Goal: Check status: Check status

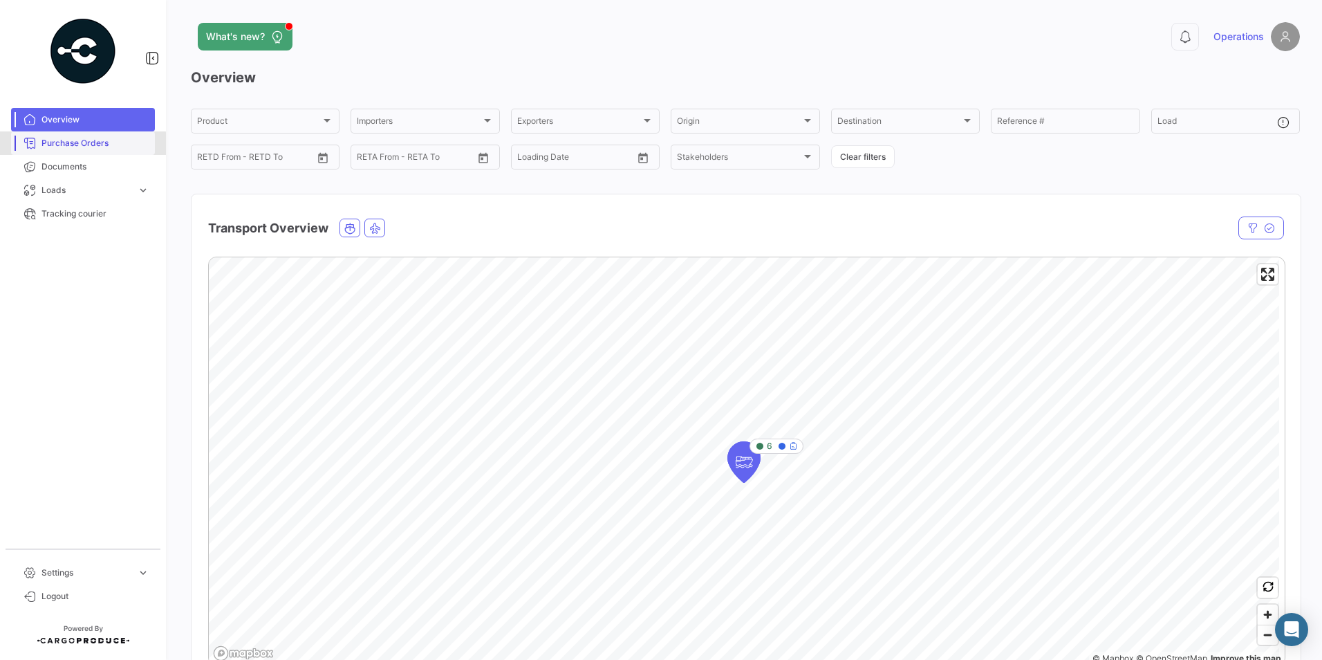
click at [72, 144] on span "Purchase Orders" at bounding box center [95, 143] width 108 height 12
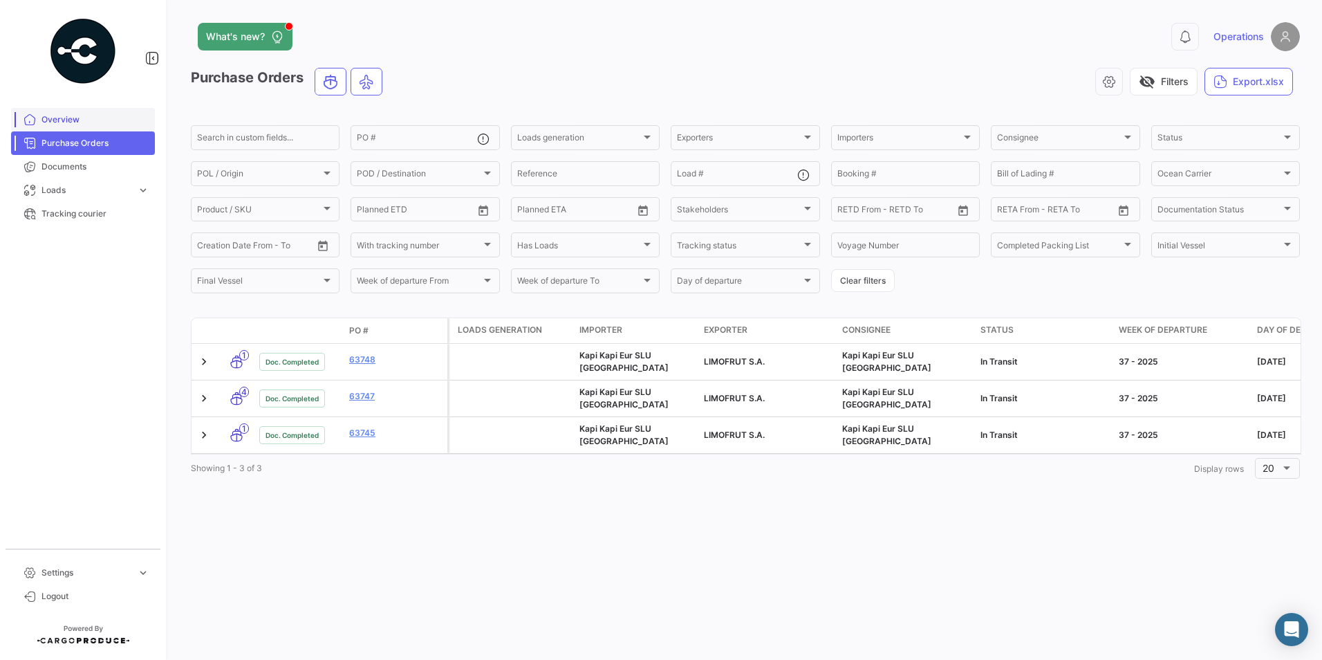
click at [57, 122] on span "Overview" at bounding box center [95, 119] width 108 height 12
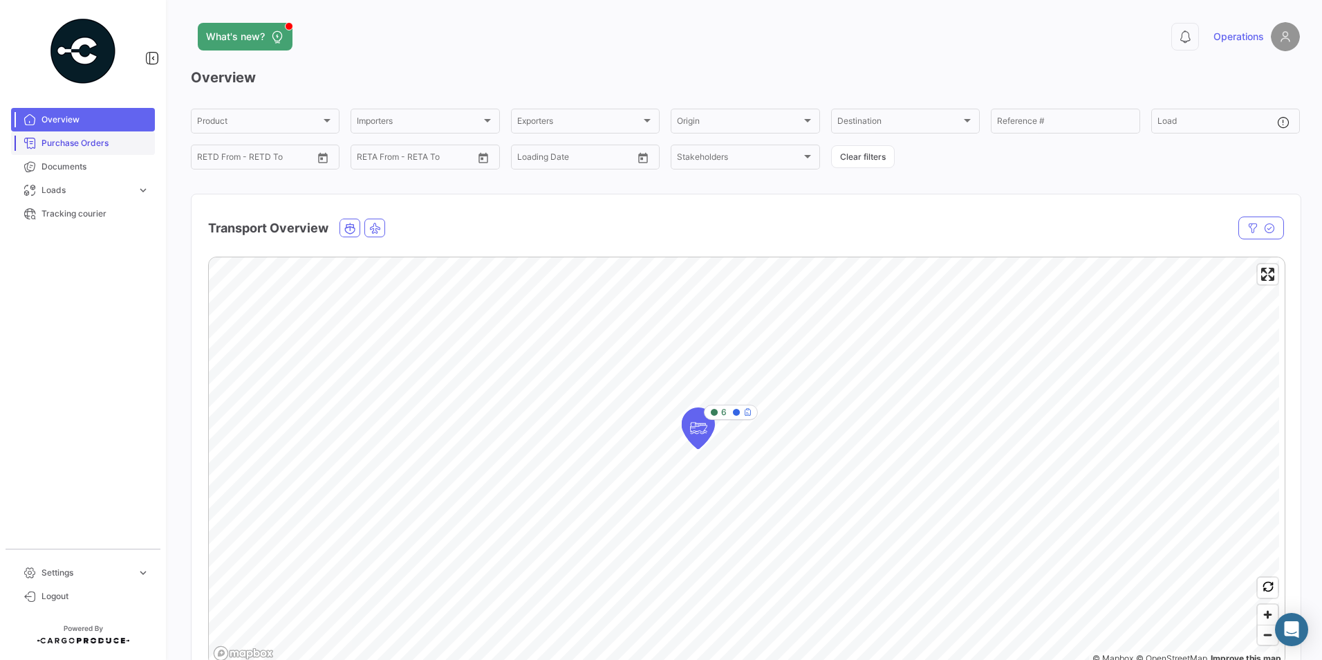
click at [62, 138] on span "Purchase Orders" at bounding box center [95, 143] width 108 height 12
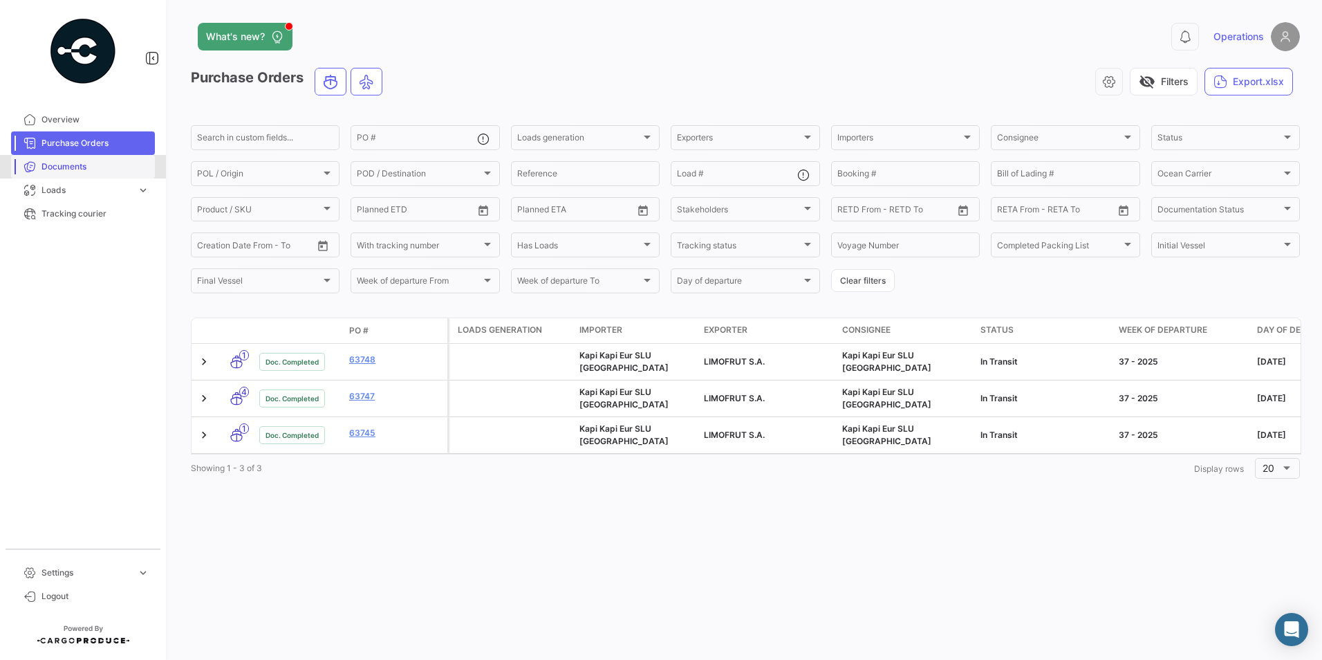
click at [63, 160] on span "Documents" at bounding box center [95, 166] width 108 height 12
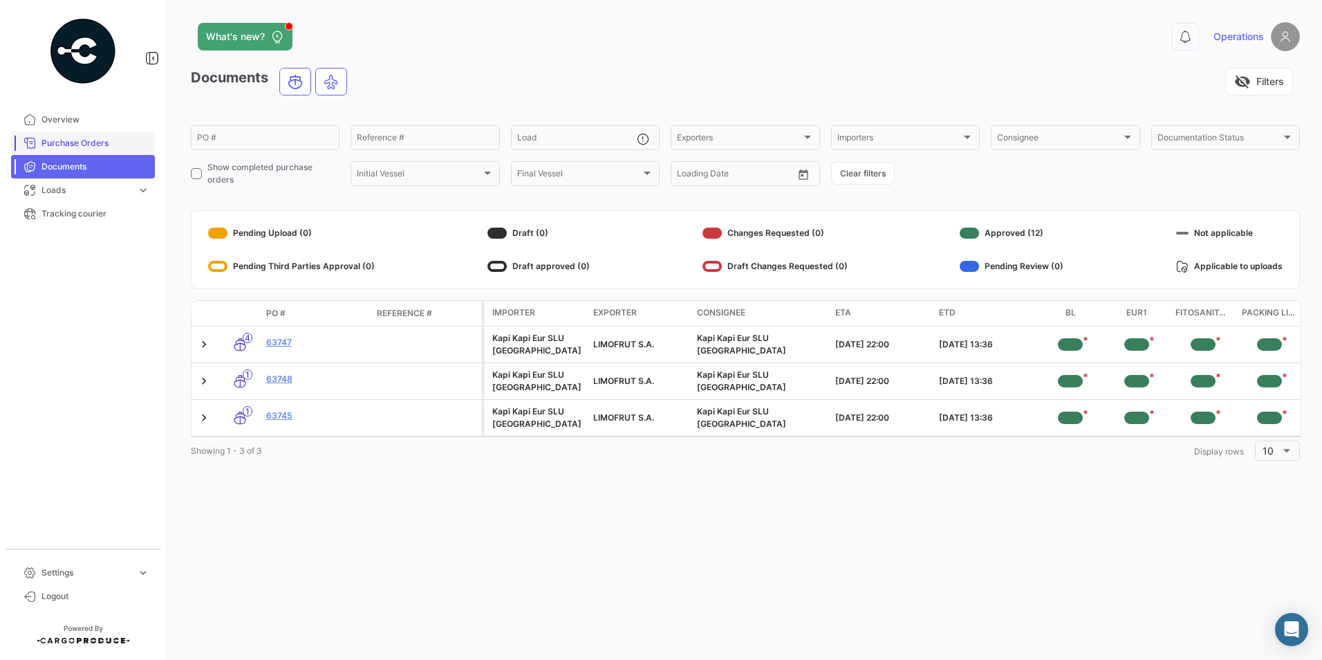
click at [67, 142] on span "Purchase Orders" at bounding box center [95, 143] width 108 height 12
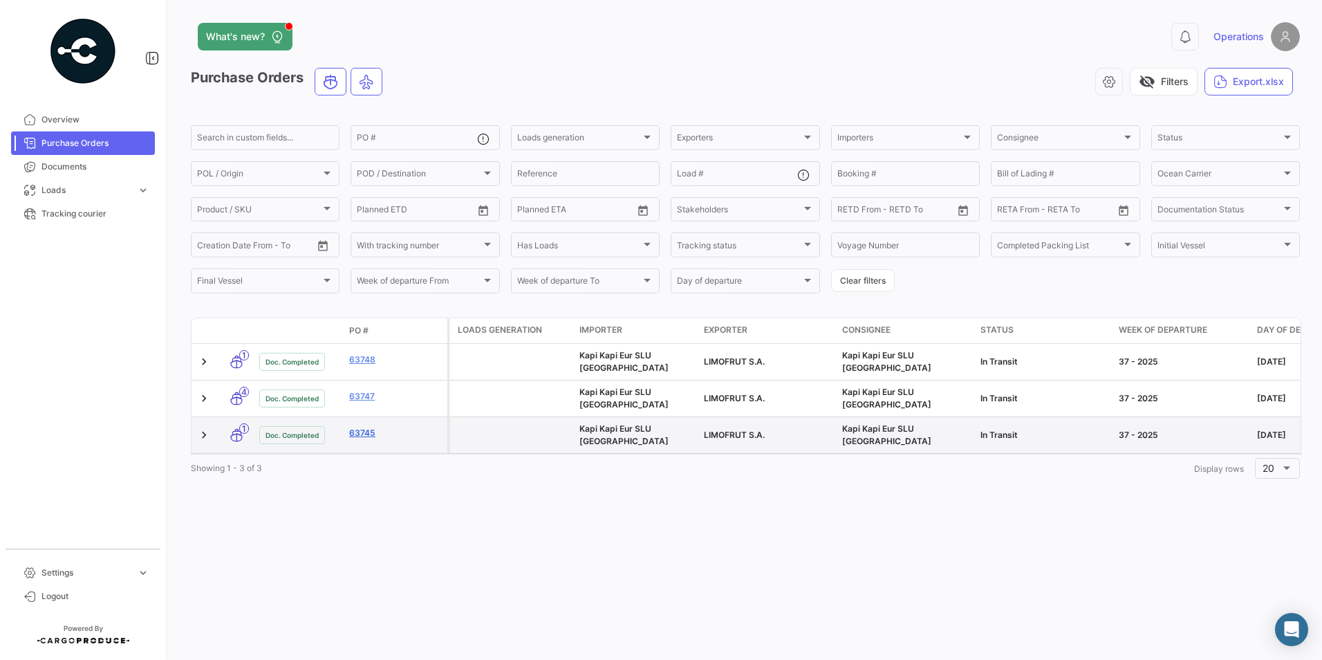
click at [364, 427] on link "63745" at bounding box center [395, 433] width 93 height 12
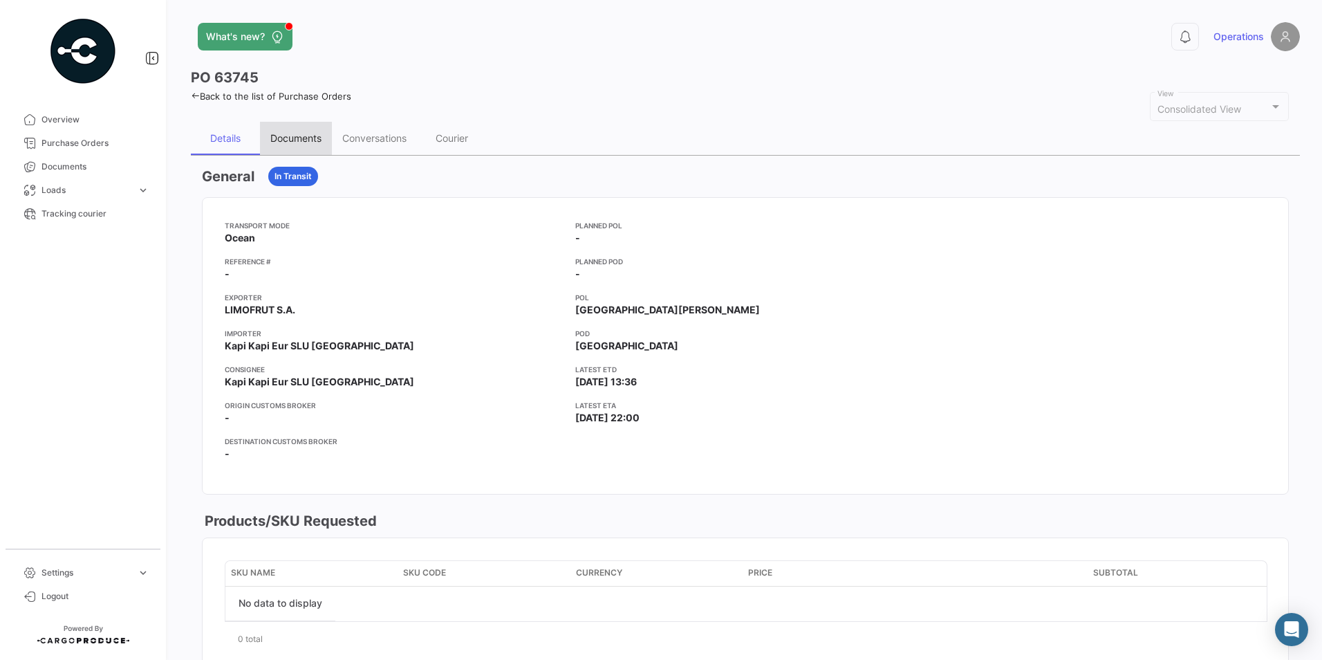
click at [278, 136] on div "Documents" at bounding box center [295, 138] width 51 height 12
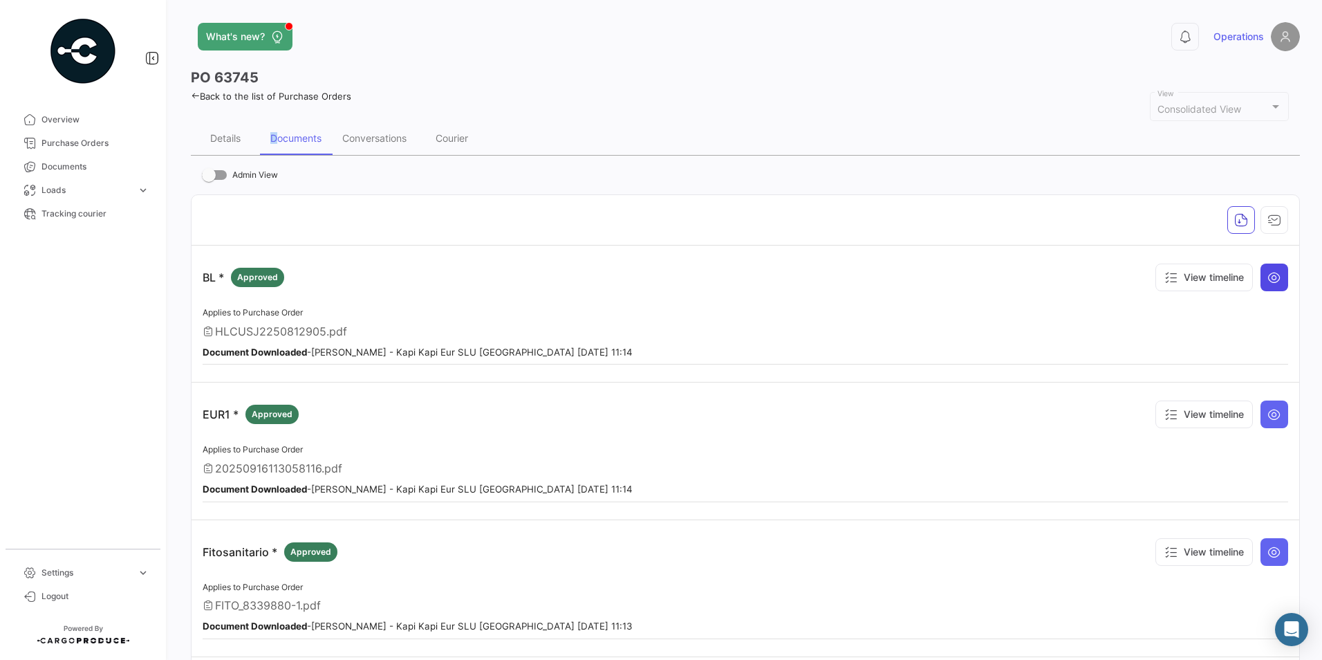
click at [1269, 282] on icon at bounding box center [1274, 277] width 14 height 14
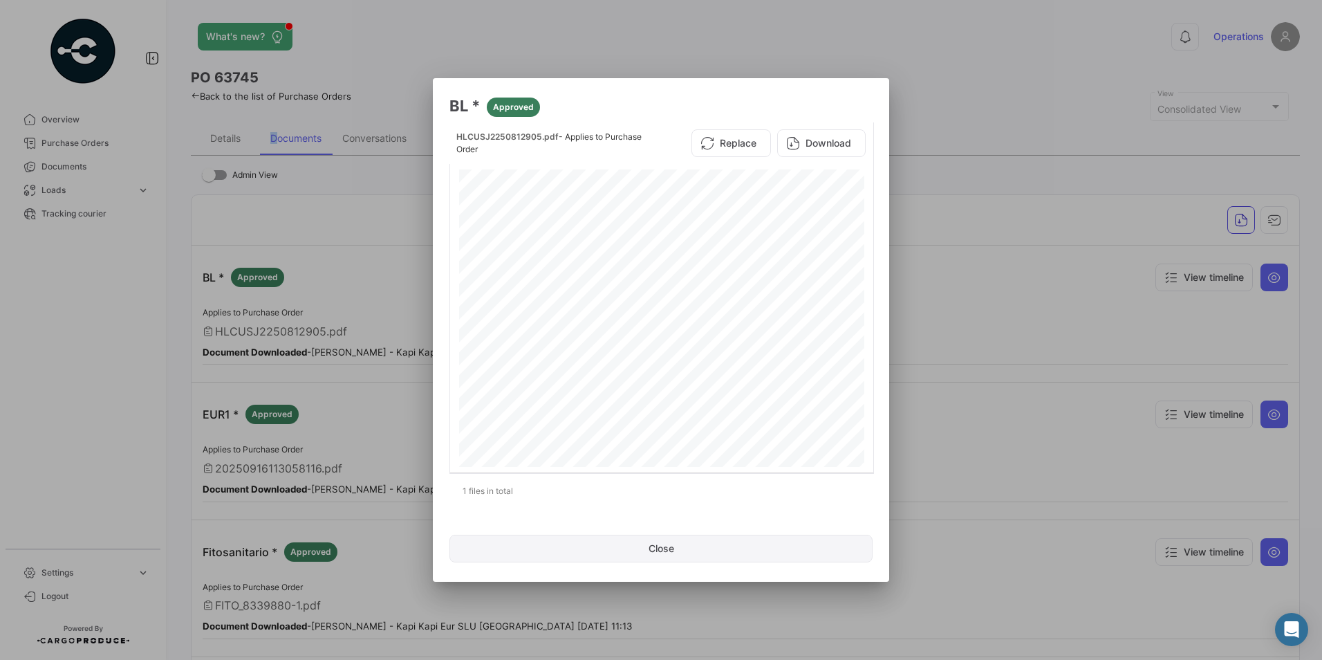
click at [684, 547] on button "Close" at bounding box center [660, 548] width 423 height 28
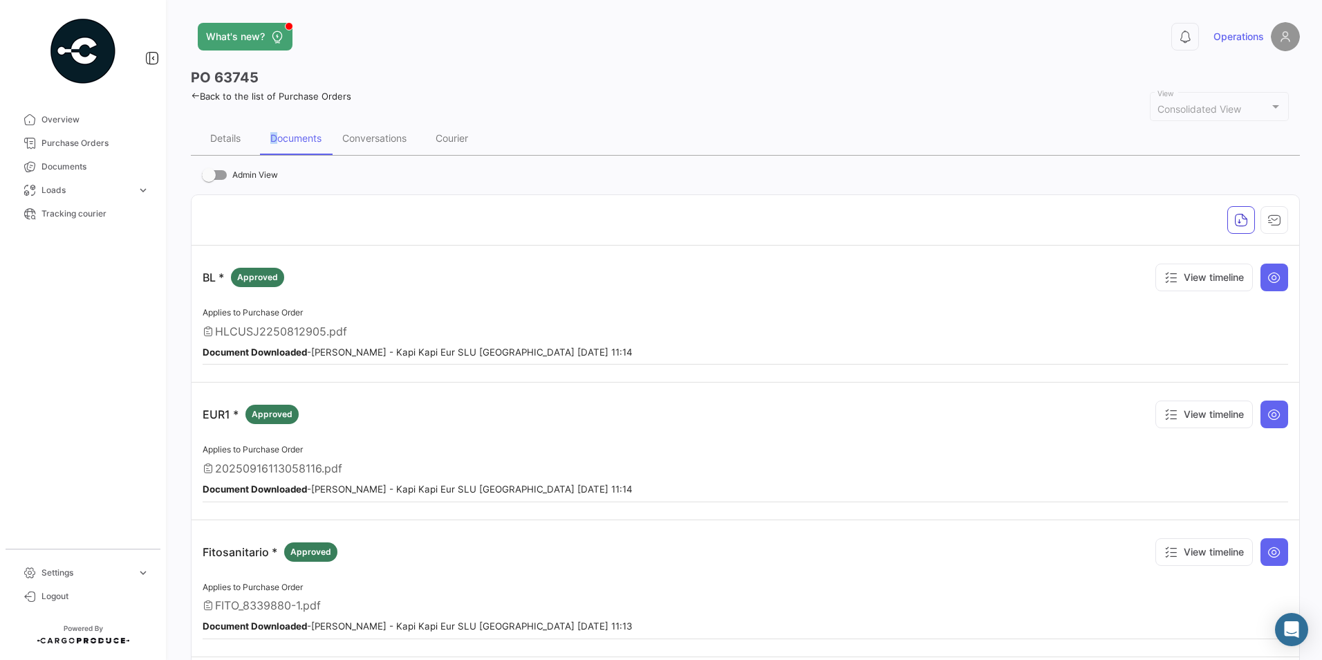
click at [542, 43] on div "What's new?" at bounding box center [496, 37] width 610 height 28
click at [57, 165] on span "Documents" at bounding box center [95, 166] width 108 height 12
